Goal: Task Accomplishment & Management: Manage account settings

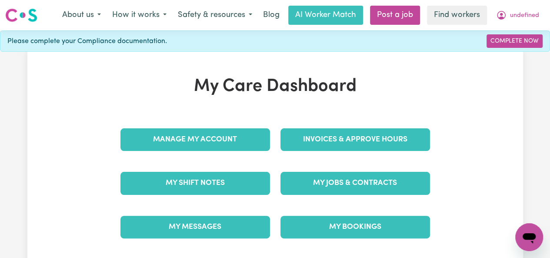
click at [355, 139] on link "Invoices & Approve Hours" at bounding box center [355, 139] width 150 height 23
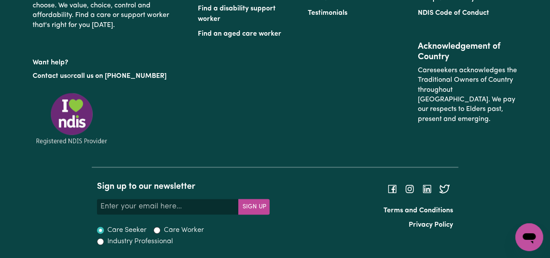
scroll to position [54, 0]
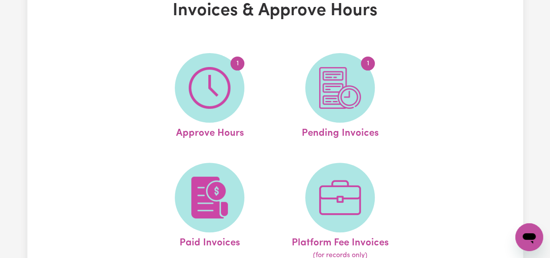
click at [209, 97] on link "1 Approve Hours" at bounding box center [209, 97] width 125 height 88
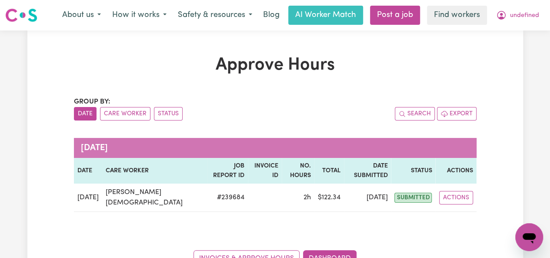
click at [466, 191] on button "Actions" at bounding box center [456, 197] width 34 height 13
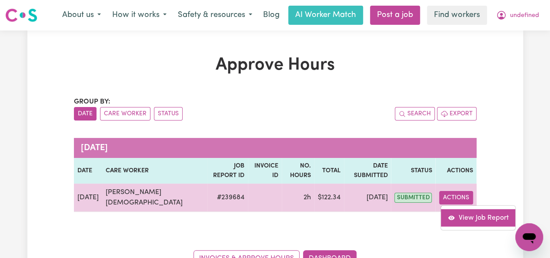
click at [457, 209] on link "View Job Report" at bounding box center [478, 217] width 74 height 17
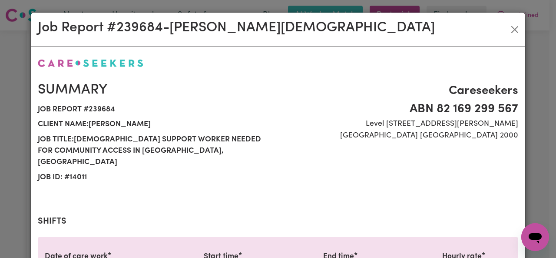
click at [246, 250] on link "Invoices & Approve Hours" at bounding box center [246, 258] width 106 height 17
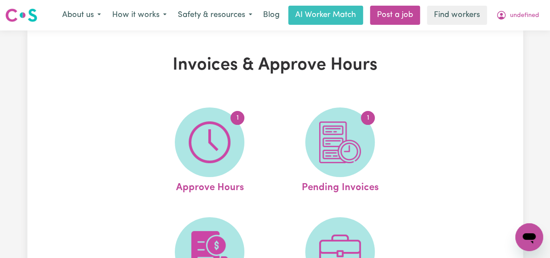
click at [209, 151] on link "1 Approve Hours" at bounding box center [209, 151] width 125 height 88
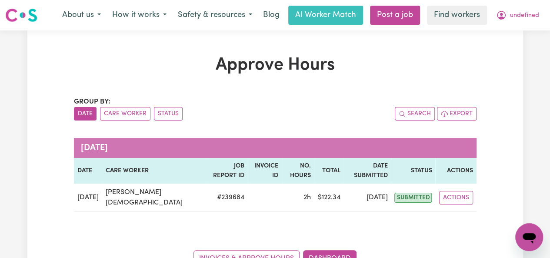
click at [463, 191] on button "Actions" at bounding box center [456, 197] width 34 height 13
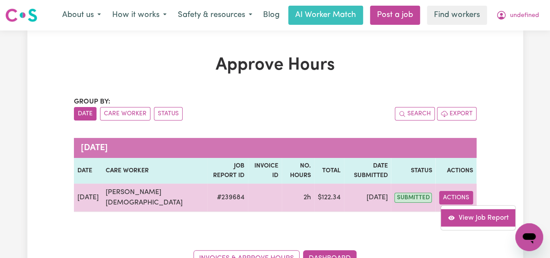
click at [457, 209] on link "View Job Report" at bounding box center [478, 217] width 74 height 17
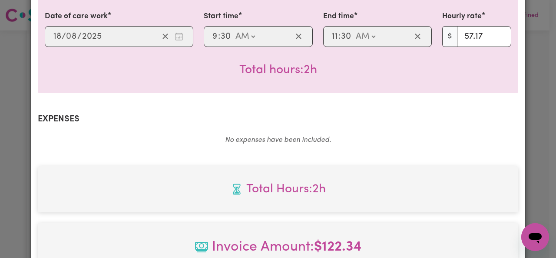
scroll to position [422, 0]
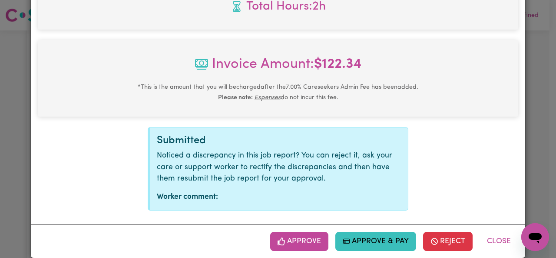
click at [318, 232] on button "Approve" at bounding box center [299, 241] width 58 height 19
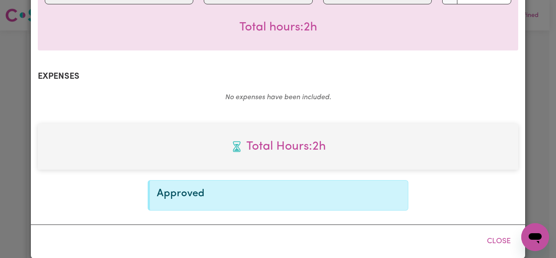
scroll to position [0, 0]
